Goal: Navigation & Orientation: Find specific page/section

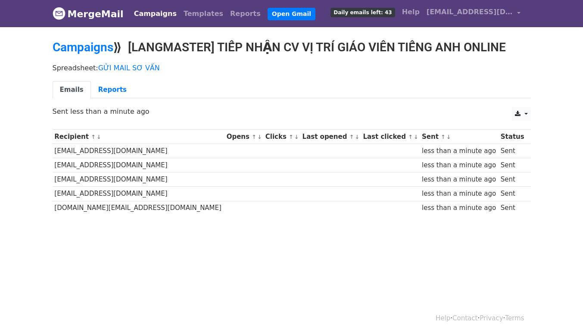
click at [153, 12] on link "Campaigns" at bounding box center [155, 13] width 50 height 17
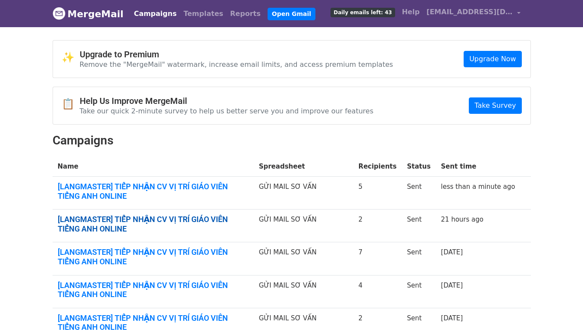
click at [207, 218] on link "[LANGMASTER] TIẾP NHẬN CV VỊ TRÍ GIÁO VIÊN TIẾNG ANH ONLINE" at bounding box center [153, 223] width 191 height 19
